Goal: Check status: Check status

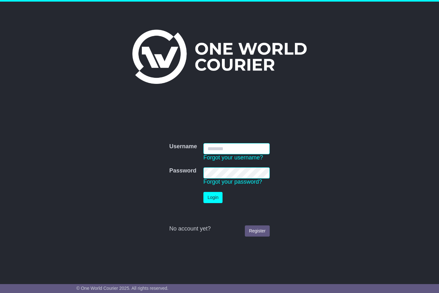
type input "**********"
click at [214, 198] on button "Login" at bounding box center [212, 197] width 19 height 11
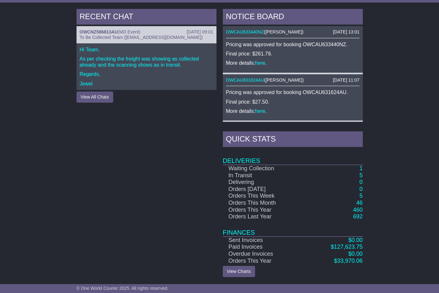
scroll to position [271, 0]
click at [363, 172] on link "1" at bounding box center [360, 168] width 3 height 6
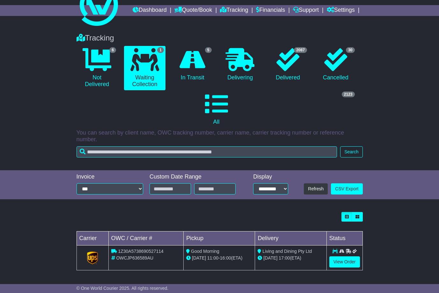
scroll to position [23, 0]
click at [234, 210] on div "Loading... No bookings found Carrier OWC / Carrier # Pickup Delivery Status 1Z3…" at bounding box center [219, 244] width 293 height 71
click at [347, 256] on link "View Order" at bounding box center [344, 261] width 31 height 11
